Goal: Navigation & Orientation: Understand site structure

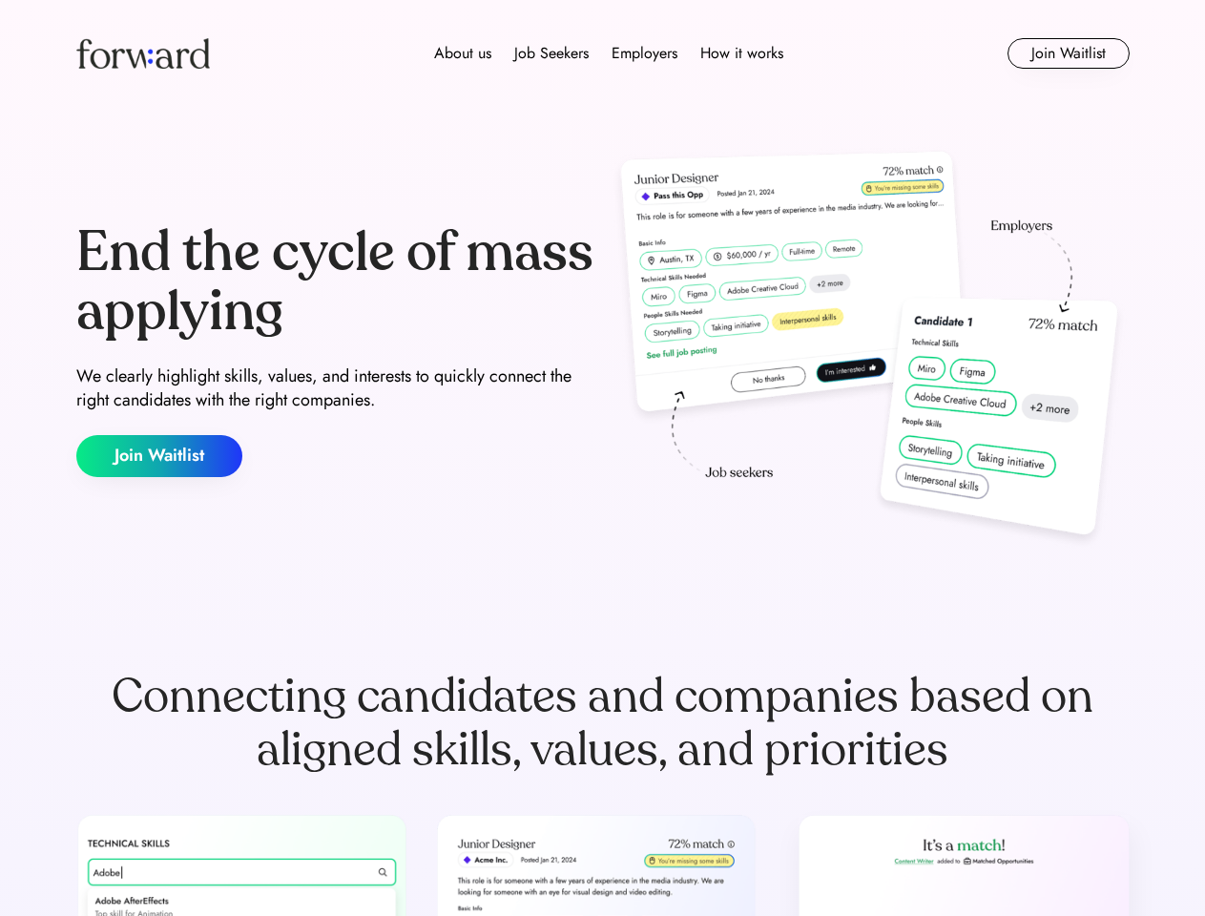
click at [602, 458] on div "End the cycle of mass applying We clearly highlight skills, values, and interes…" at bounding box center [603, 350] width 1054 height 410
click at [603, 53] on div "About us Job Seekers Employers How it works" at bounding box center [609, 53] width 752 height 23
click at [143, 53] on img at bounding box center [143, 53] width 134 height 31
click at [609, 53] on div "About us Job Seekers Employers How it works" at bounding box center [609, 53] width 752 height 23
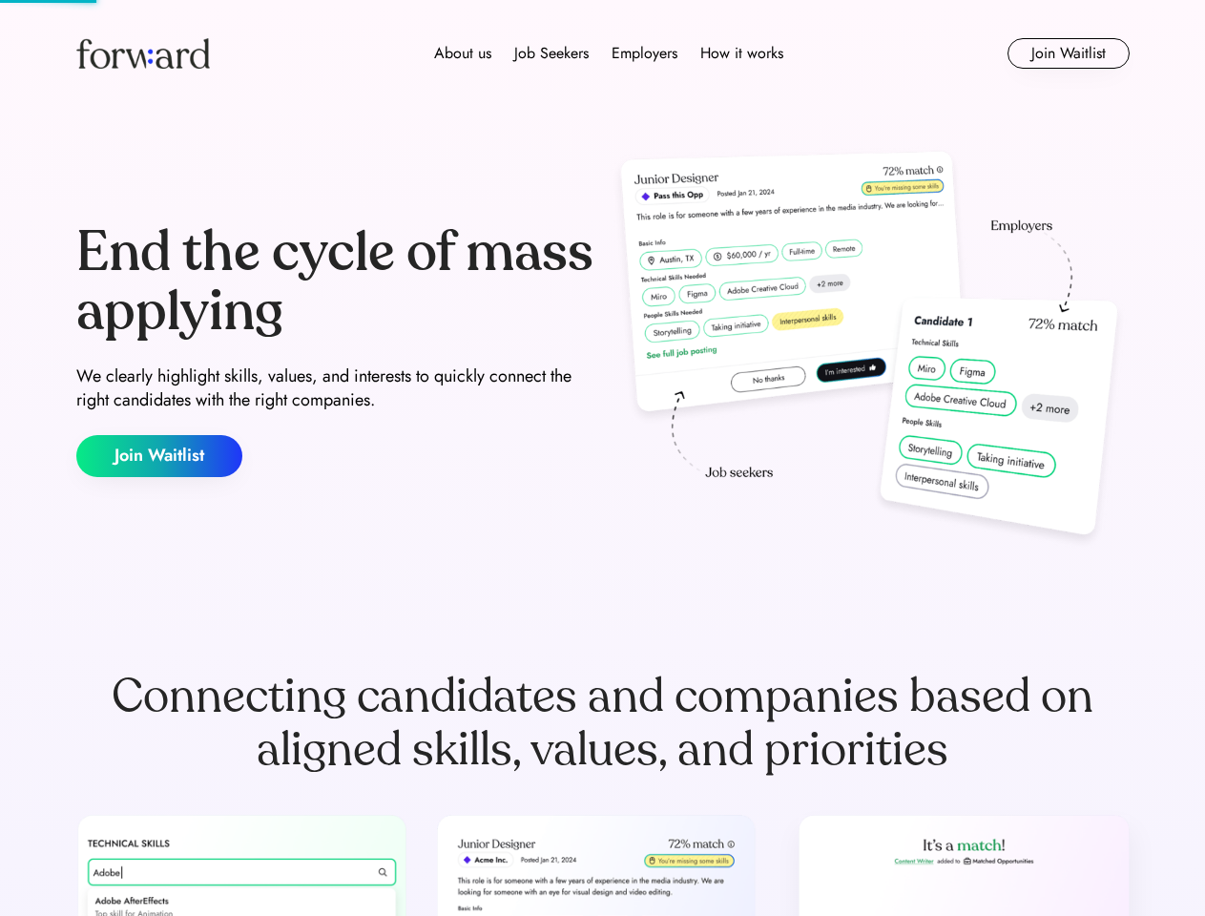
click at [463, 53] on div "About us" at bounding box center [462, 53] width 57 height 23
click at [552, 53] on div "Job Seekers" at bounding box center [551, 53] width 74 height 23
click at [644, 53] on div "Employers" at bounding box center [645, 53] width 66 height 23
click at [741, 53] on div "How it works" at bounding box center [742, 53] width 83 height 23
click at [1068, 53] on button "Join Waitlist" at bounding box center [1069, 53] width 122 height 31
